Goal: Communication & Community: Ask a question

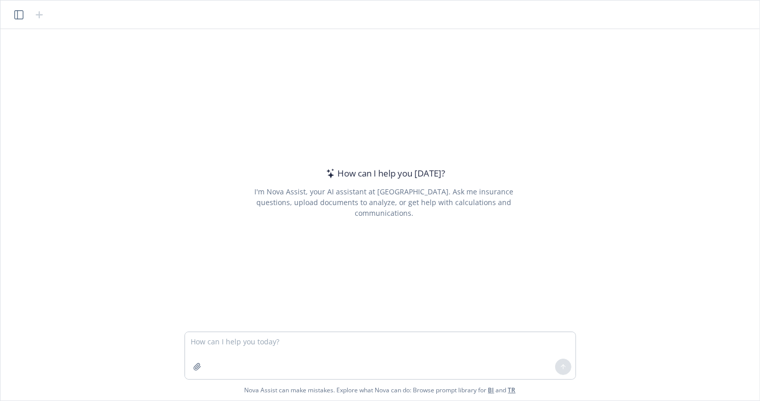
drag, startPoint x: 147, startPoint y: 96, endPoint x: 145, endPoint y: 74, distance: 22.1
click at [147, 96] on div "How can I help you [DATE]? I'm Nova Assist, your AI assistant at Newfront. Ask …" at bounding box center [380, 180] width 751 height 302
click at [580, 44] on div "How can I help you [DATE]? I'm Nova Assist, your AI assistant at Newfront. Ask …" at bounding box center [380, 180] width 751 height 302
click at [246, 71] on div "How can I help you [DATE]? I'm Nova Assist, your AI assistant at Newfront. Ask …" at bounding box center [380, 180] width 751 height 302
click at [178, 245] on div "How can I help you [DATE]? I'm Nova Assist, your AI assistant at Newfront. Ask …" at bounding box center [380, 180] width 751 height 302
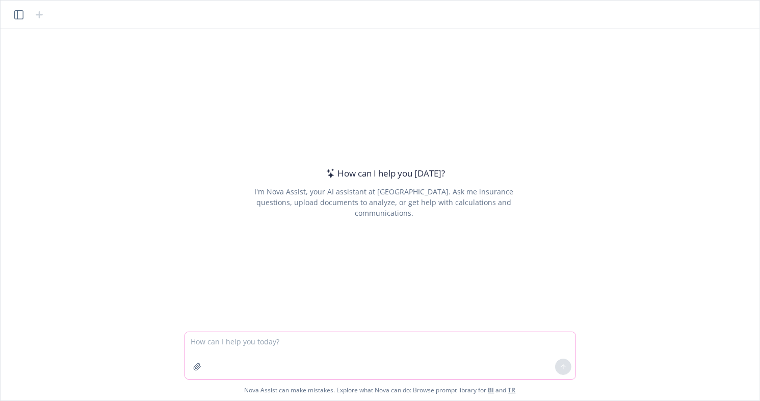
click at [253, 346] on textarea at bounding box center [380, 355] width 390 height 47
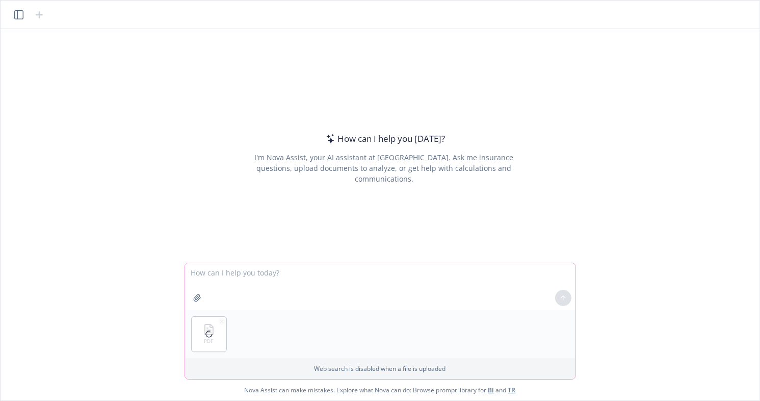
click at [234, 277] on textarea at bounding box center [380, 286] width 390 height 47
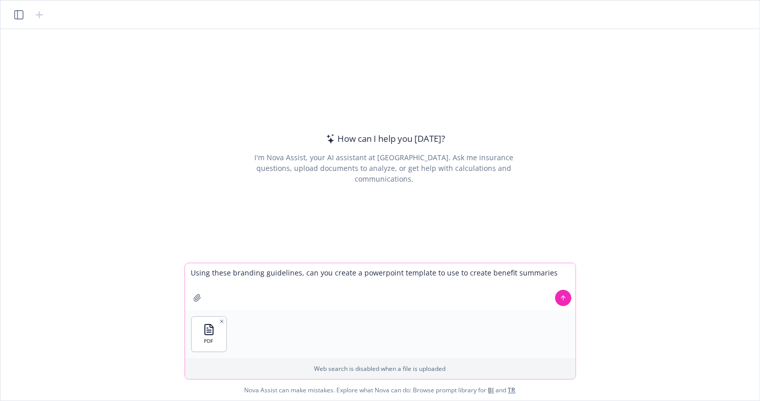
type textarea "Using these branding guidelines, can you create a powerpoint template to use to…"
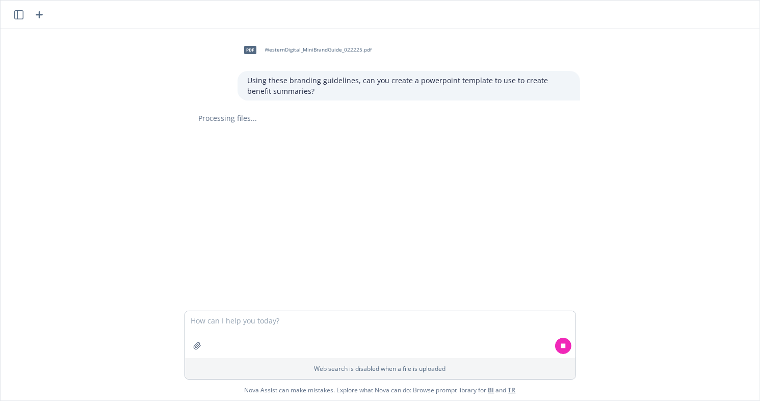
click at [670, 208] on div "pdf WesternDigital_MiniBrandGuide_022225.pdf Using these branding guidelines, c…" at bounding box center [380, 169] width 751 height 281
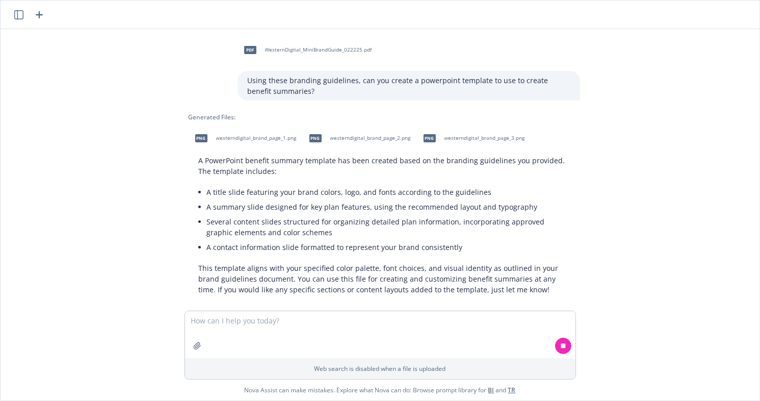
scroll to position [12, 0]
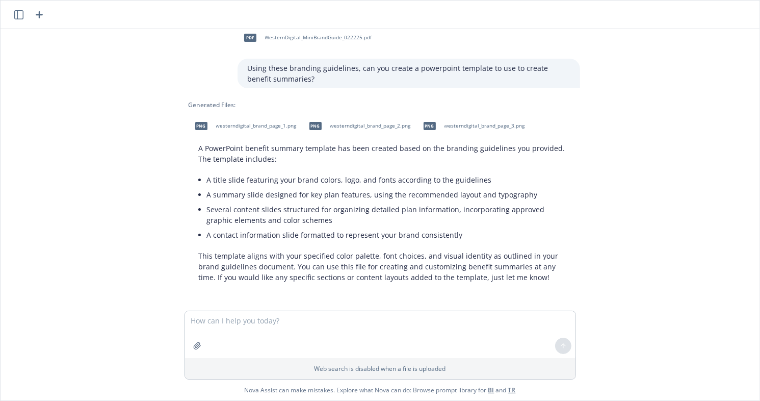
click at [675, 303] on div at bounding box center [384, 305] width 743 height 12
click at [249, 122] on span "westerndigital_brand_page_1.png" at bounding box center [256, 125] width 81 height 7
click at [356, 120] on div "png westerndigital_brand_page_2.png" at bounding box center [358, 125] width 110 height 25
click at [368, 123] on span "westerndigital_brand_page_2.png" at bounding box center [370, 125] width 81 height 7
click at [499, 127] on span "westerndigital_brand_page_3.png" at bounding box center [485, 125] width 81 height 7
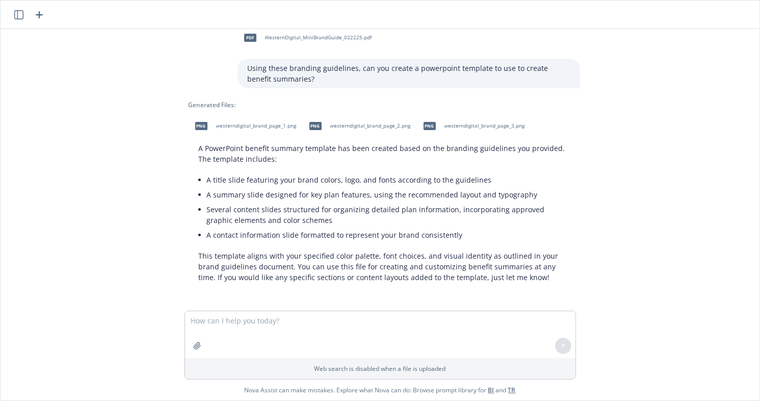
click at [634, 211] on div "pdf WesternDigital_MiniBrandGuide_022225.pdf Using these branding guidelines, c…" at bounding box center [380, 169] width 751 height 281
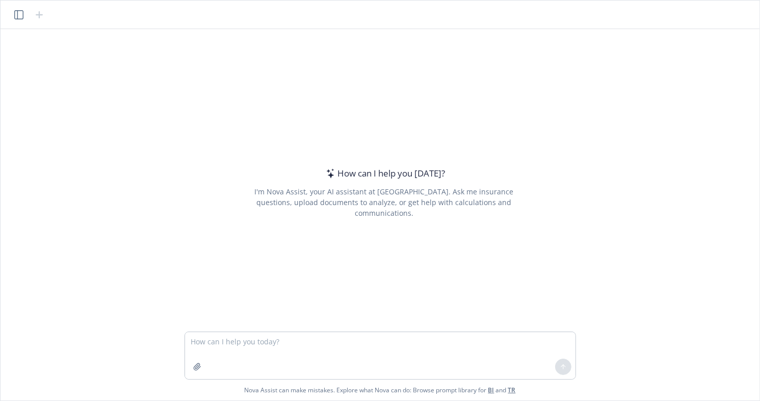
click at [15, 18] on icon "button" at bounding box center [18, 14] width 9 height 9
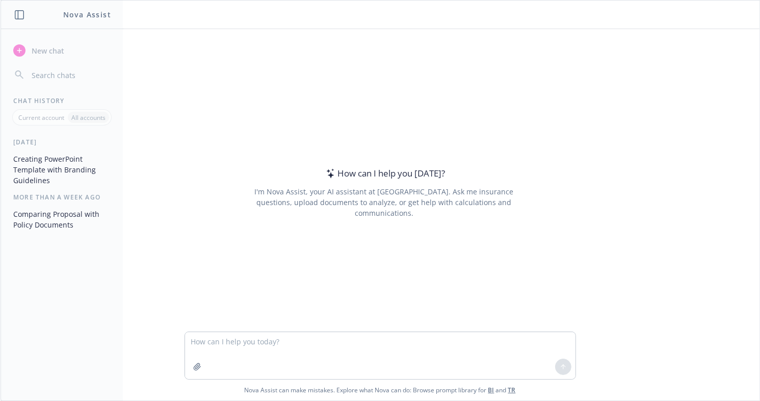
click at [19, 18] on icon "button" at bounding box center [19, 14] width 9 height 9
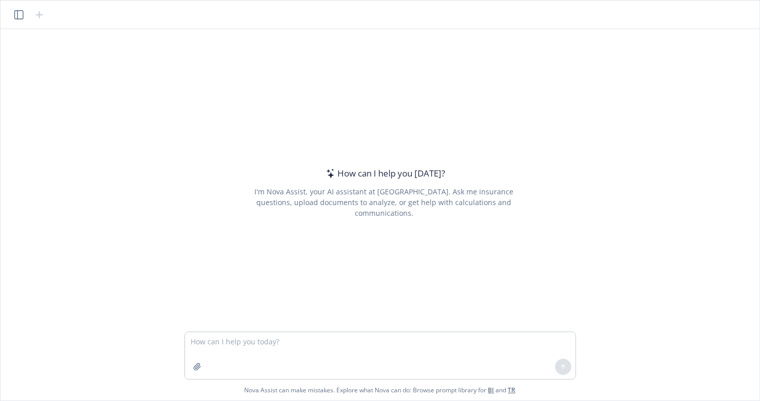
click at [84, 153] on div "How can I help you [DATE]? I'm Nova Assist, your AI assistant at Newfront. Ask …" at bounding box center [380, 180] width 751 height 302
click at [376, 369] on textarea at bounding box center [380, 355] width 390 height 47
click at [251, 343] on textarea at bounding box center [380, 355] width 390 height 47
